Goal: Find specific page/section: Find specific page/section

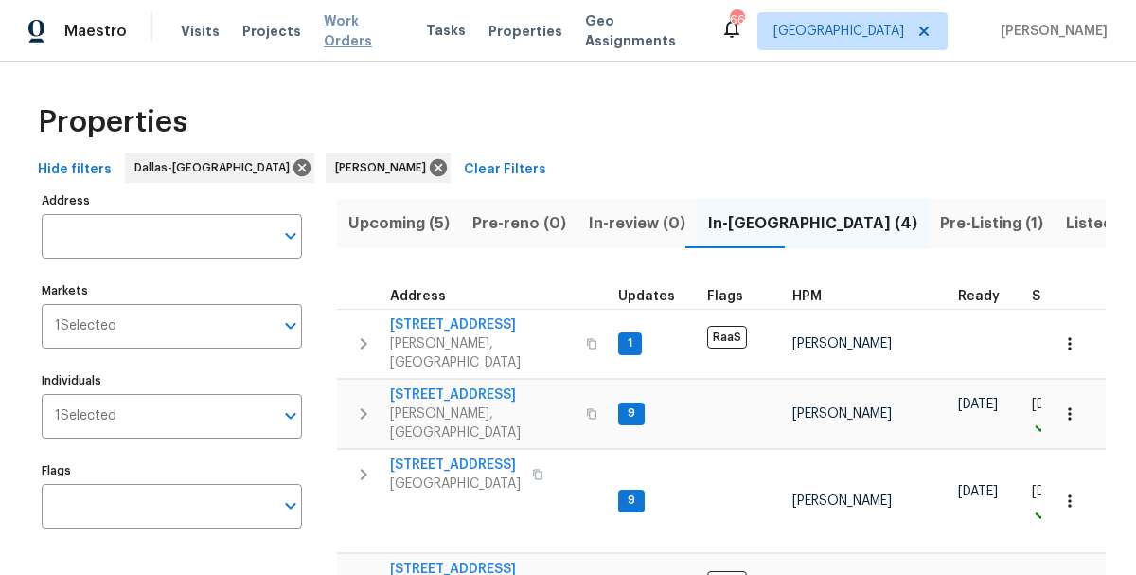
click at [332, 31] on span "Work Orders" at bounding box center [364, 31] width 80 height 40
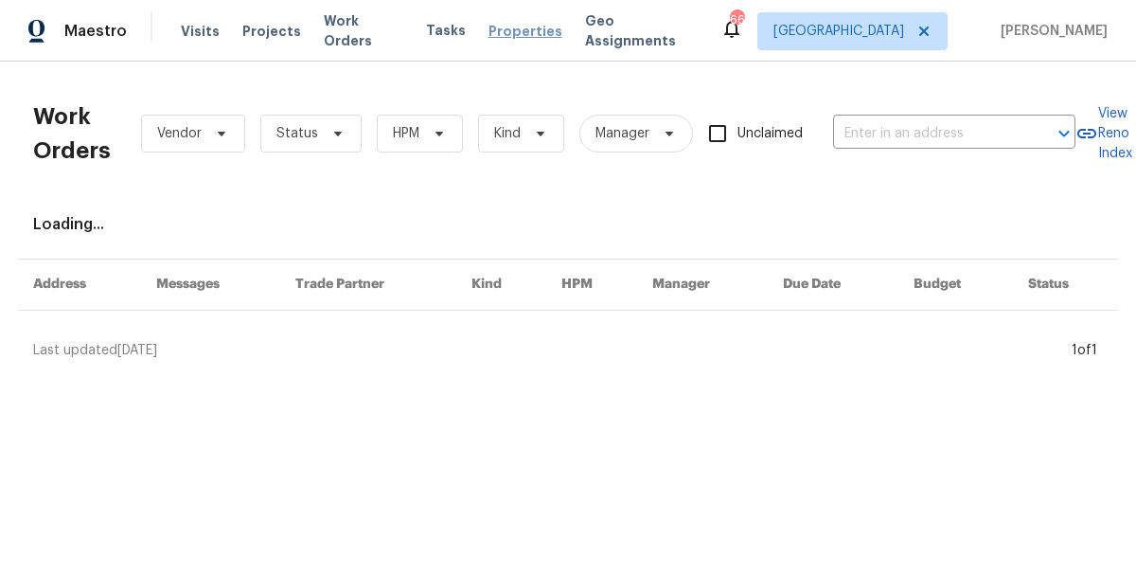
click at [511, 26] on span "Properties" at bounding box center [526, 32] width 74 height 20
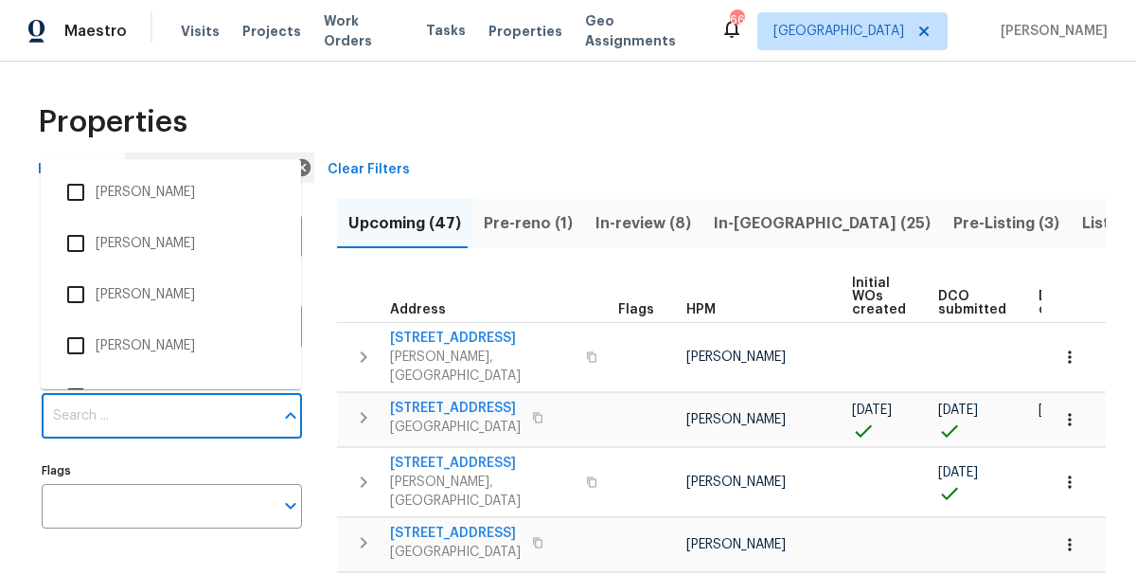
click at [92, 434] on input "Individuals" at bounding box center [158, 416] width 232 height 45
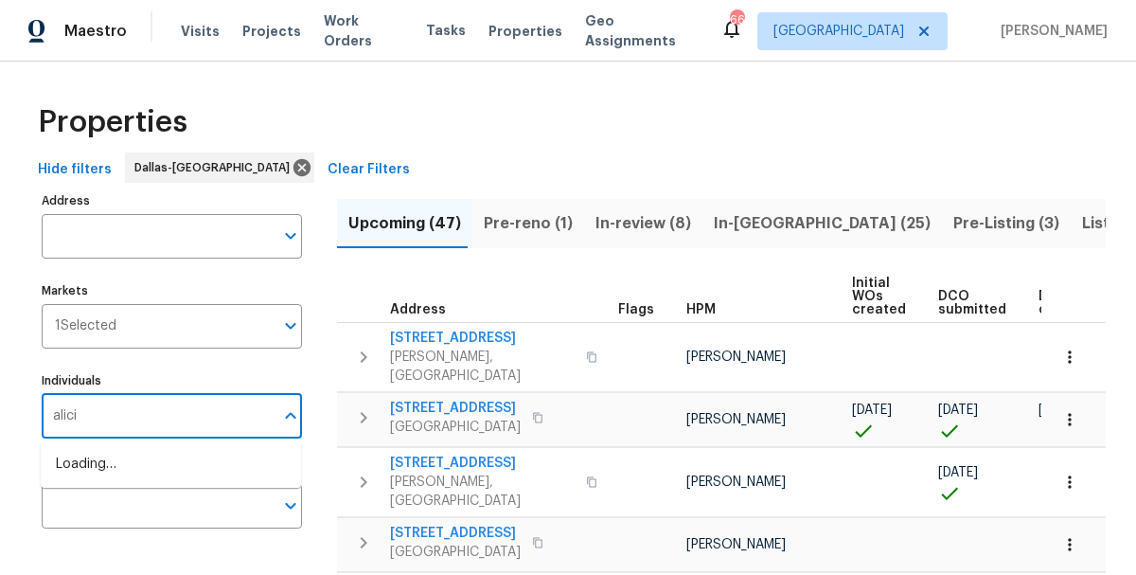
type input "[PERSON_NAME]"
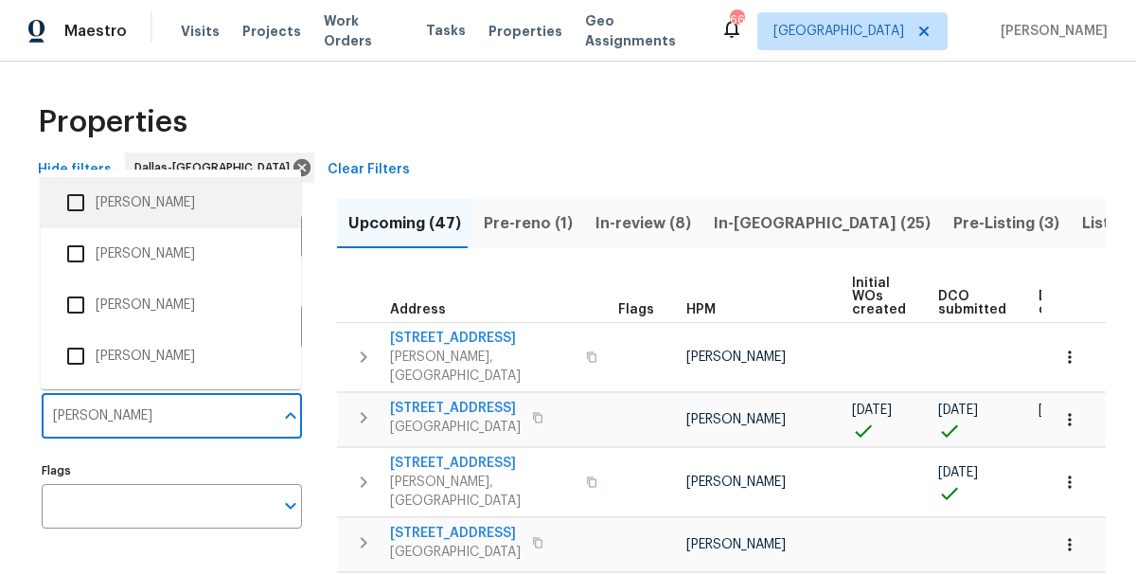
click at [85, 204] on input "checkbox" at bounding box center [76, 203] width 40 height 40
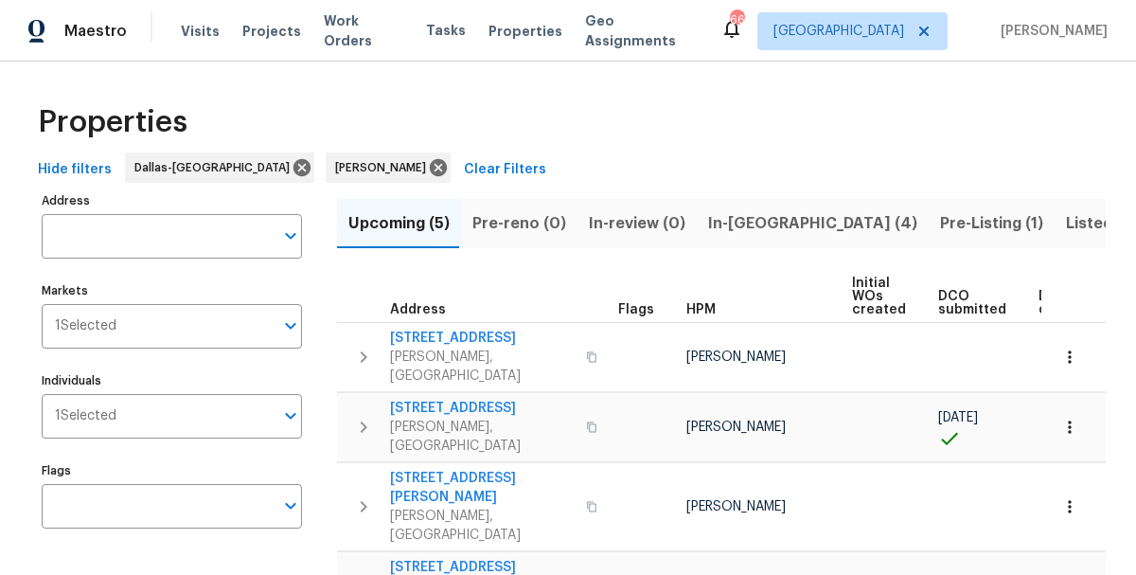
click at [708, 229] on span "In-[GEOGRAPHIC_DATA] (4)" at bounding box center [812, 223] width 209 height 27
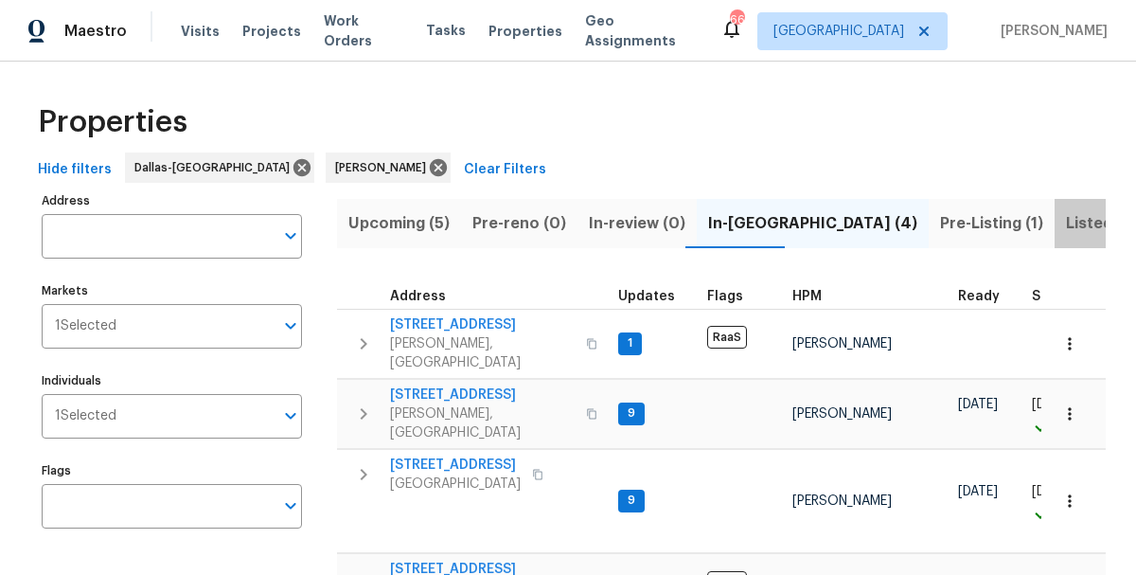
click at [1066, 221] on span "Listed (29)" at bounding box center [1106, 223] width 81 height 27
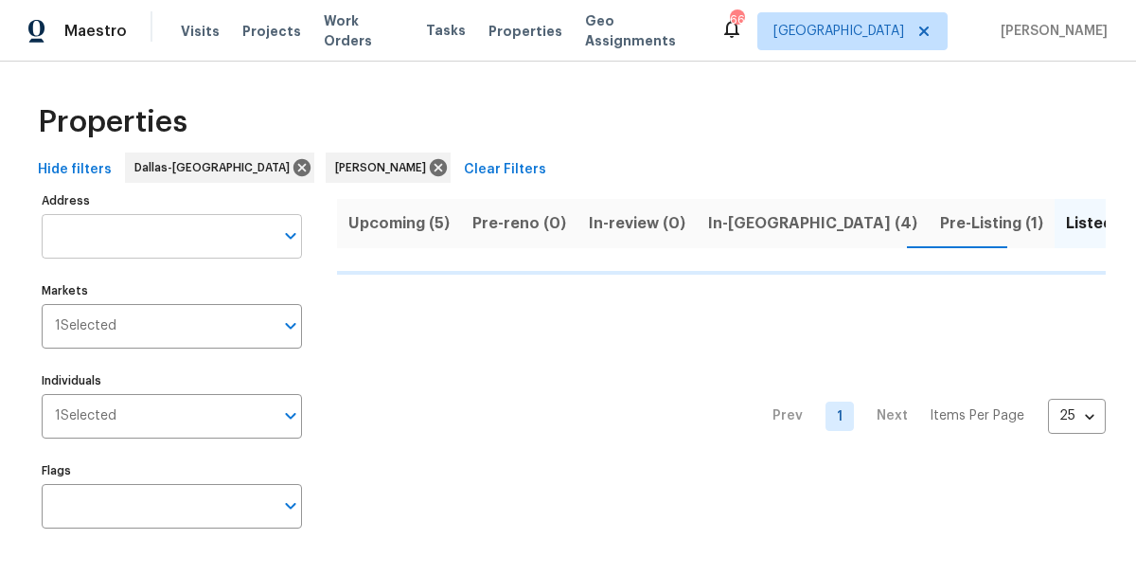
click at [164, 230] on input "Address" at bounding box center [158, 236] width 232 height 45
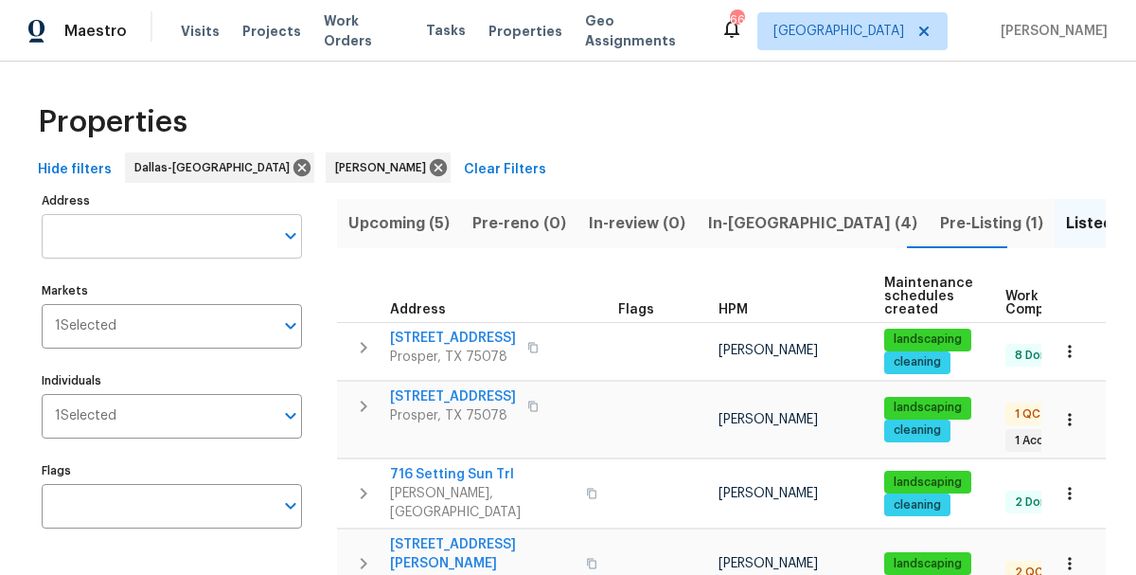
click at [98, 225] on input "Address" at bounding box center [158, 236] width 232 height 45
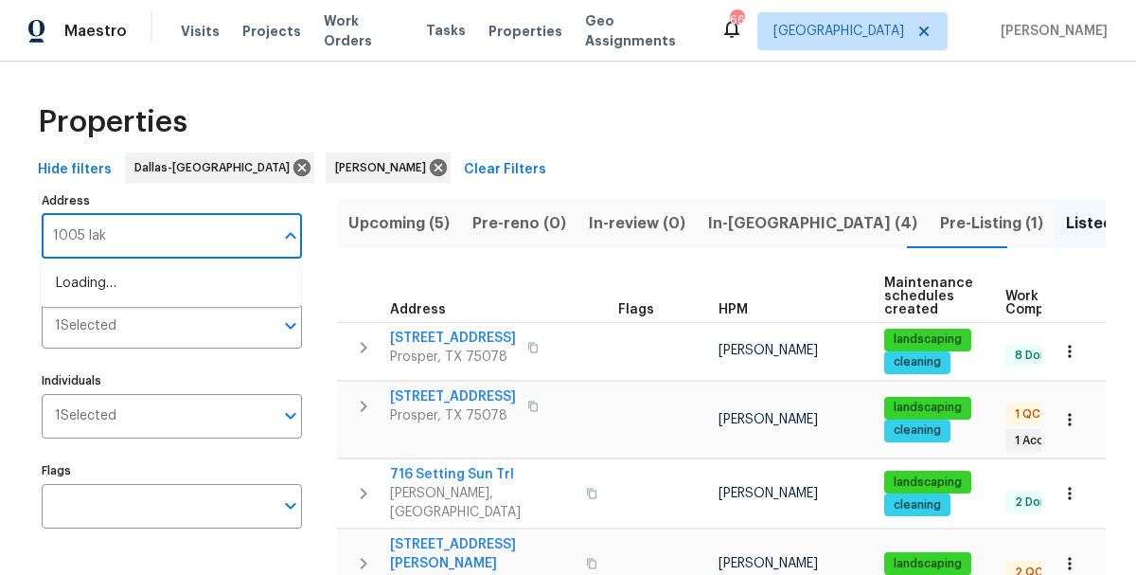
type input "1005 lake"
click at [127, 296] on li "[STREET_ADDRESS]" at bounding box center [171, 283] width 260 height 31
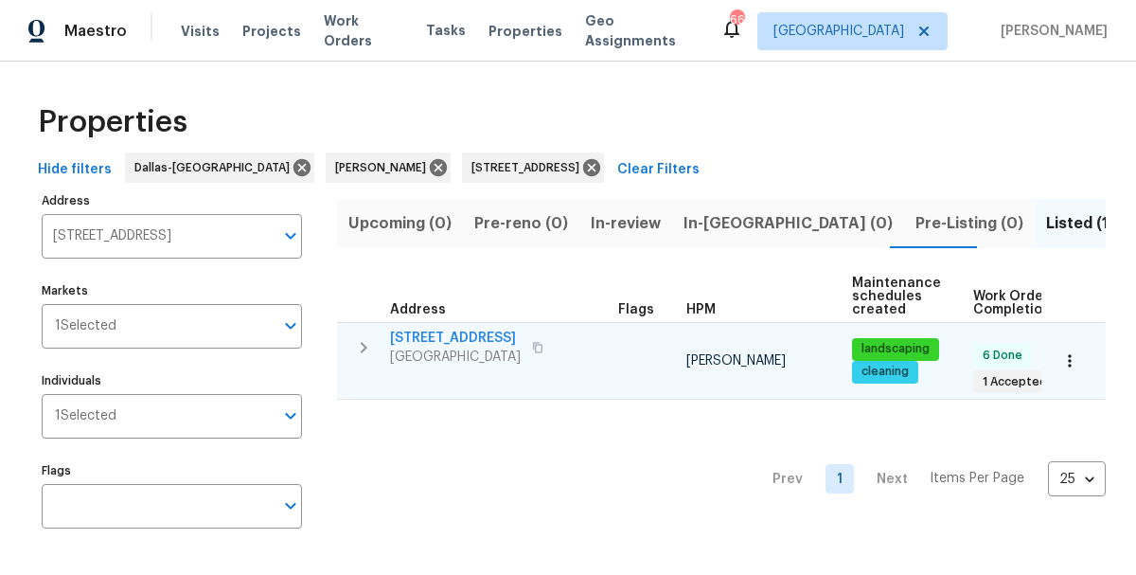
click at [497, 339] on span "[STREET_ADDRESS]" at bounding box center [455, 338] width 131 height 19
